Goal: Find specific page/section: Find specific page/section

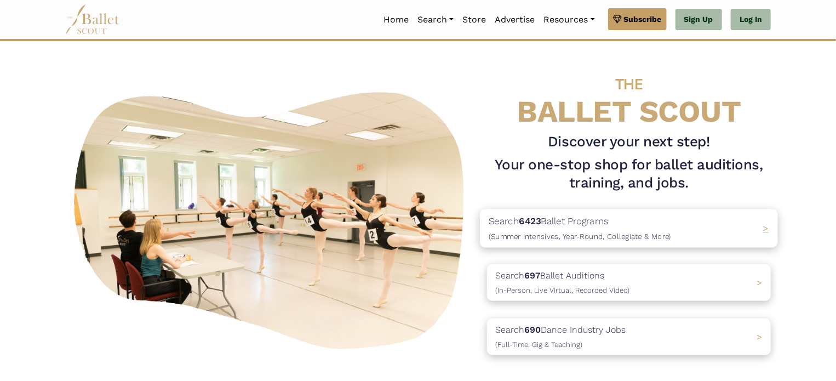
click at [594, 225] on p "Search 6423 Ballet Programs (Summer Intensives, Year-Round, Collegiate & More)" at bounding box center [580, 229] width 182 height 30
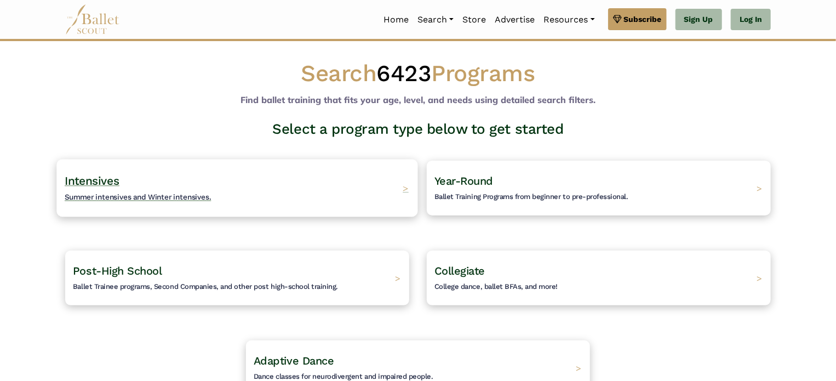
click at [138, 191] on h4 "Intensives Summer intensives and Winter intensives." at bounding box center [138, 188] width 147 height 30
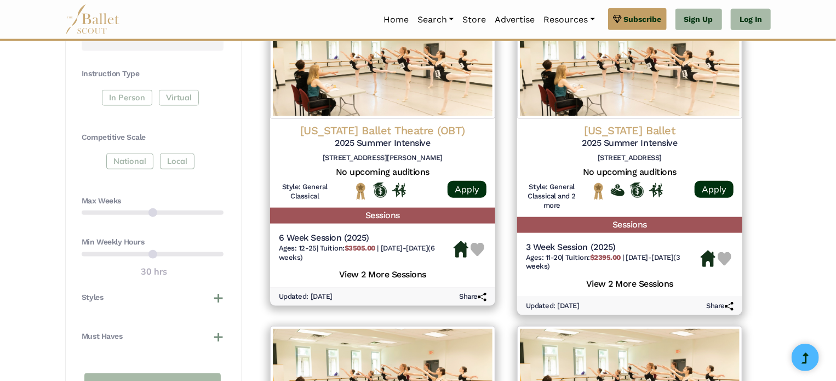
scroll to position [245, 0]
